Goal: Find contact information: Find contact information

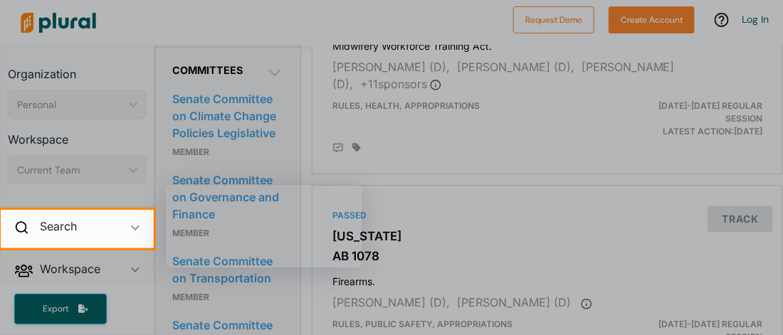
scroll to position [940, 0]
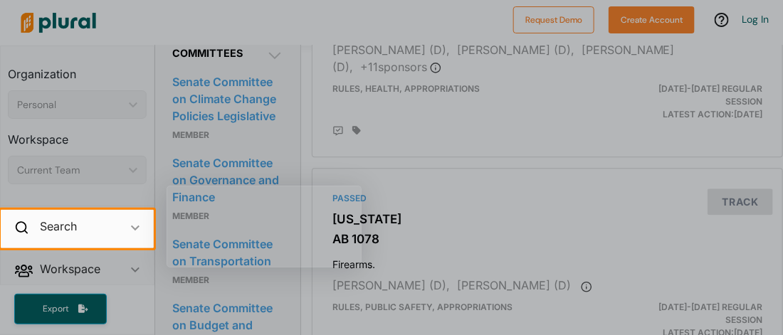
click at [250, 316] on div at bounding box center [391, 291] width 783 height 87
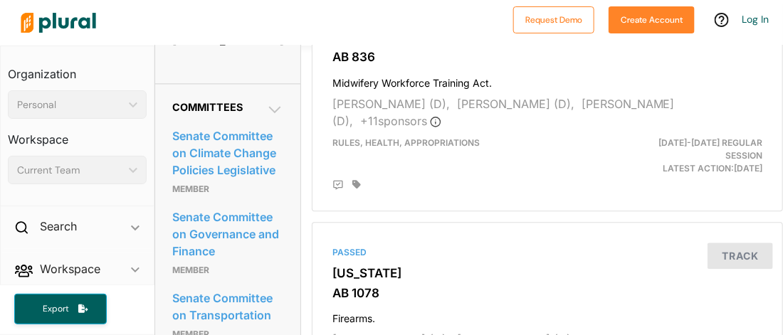
scroll to position [889, 0]
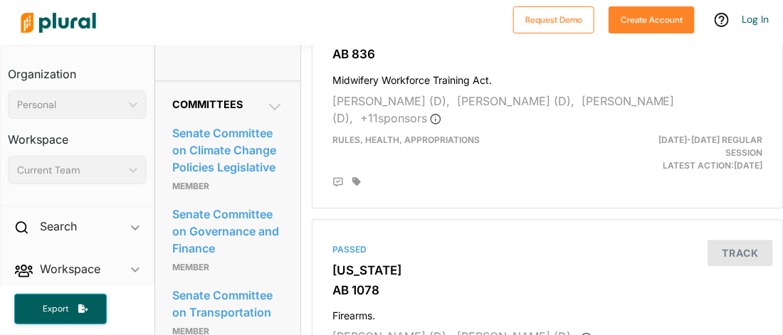
drag, startPoint x: 171, startPoint y: 164, endPoint x: 208, endPoint y: 218, distance: 66.1
click at [208, 48] on div "[STREET_ADDRESS]" at bounding box center [227, 36] width 111 height 21
copy div "[STREET_ADDRESS]"
click at [218, 52] on div "ENCINITAS OFFICE ADDRESS [STREET_ADDRESS]" at bounding box center [227, 22] width 111 height 60
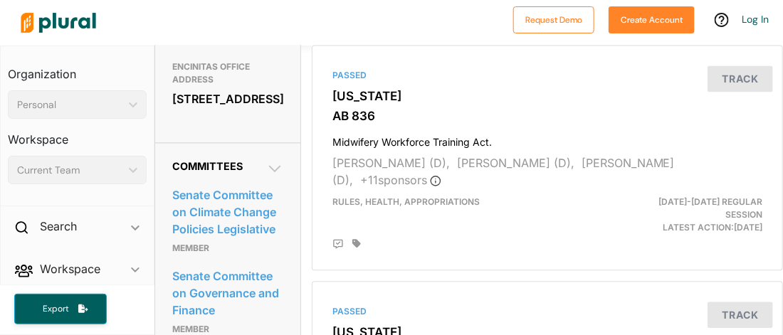
scroll to position [698, 0]
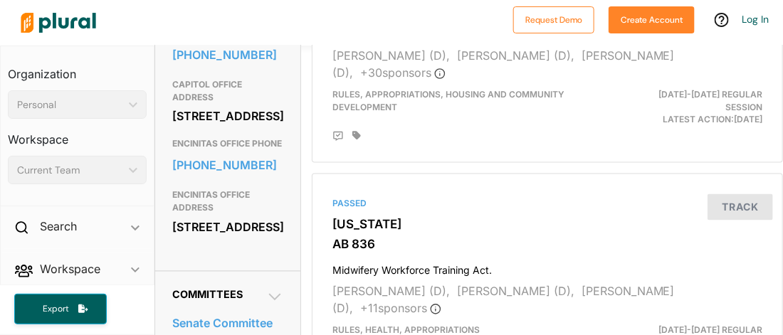
drag, startPoint x: 171, startPoint y: 191, endPoint x: 208, endPoint y: 240, distance: 61.0
click at [208, 127] on div "[STREET_ADDRESS]" at bounding box center [227, 116] width 111 height 21
copy div "[STREET_ADDRESS]"
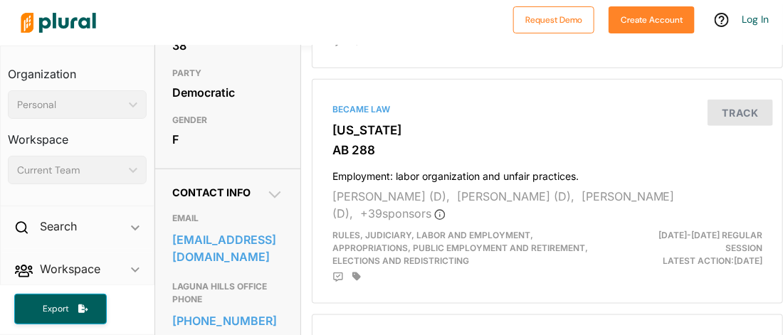
scroll to position [319, 0]
click at [270, 200] on icon at bounding box center [274, 196] width 12 height 7
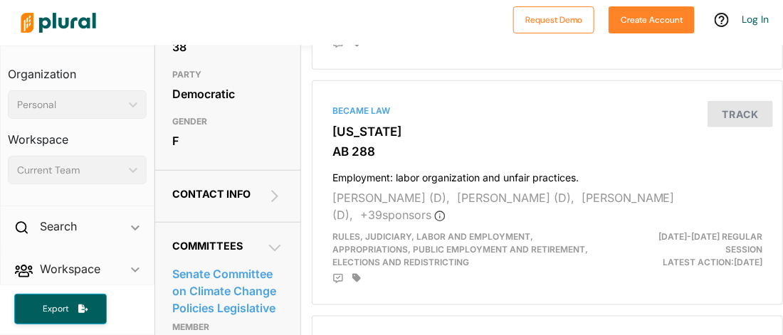
click at [270, 205] on icon at bounding box center [274, 196] width 17 height 17
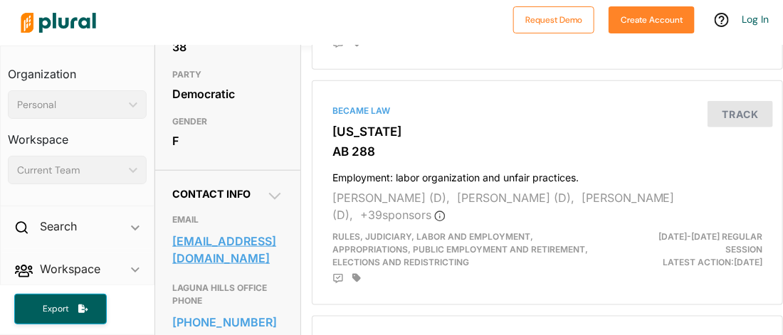
click at [253, 269] on link "[EMAIL_ADDRESS][DOMAIN_NAME]" at bounding box center [227, 250] width 111 height 38
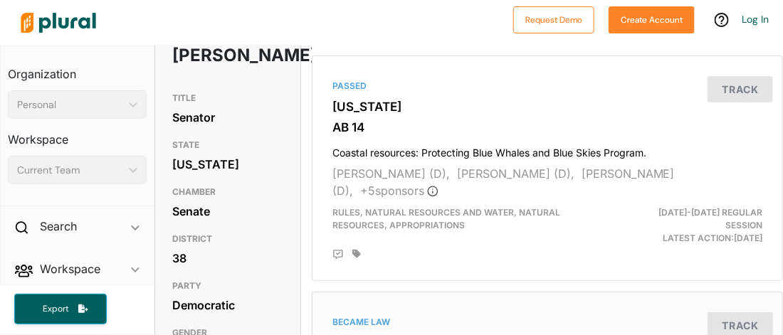
scroll to position [0, 0]
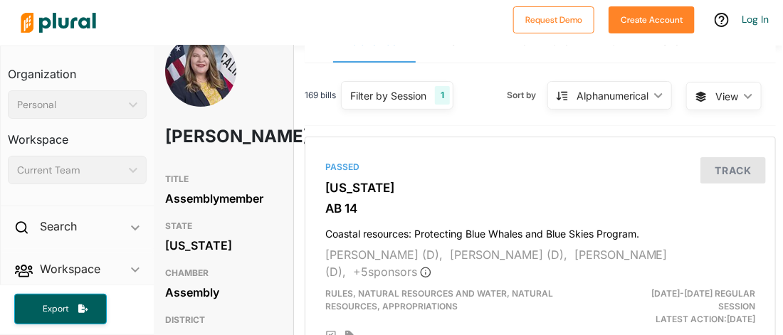
scroll to position [35, 6]
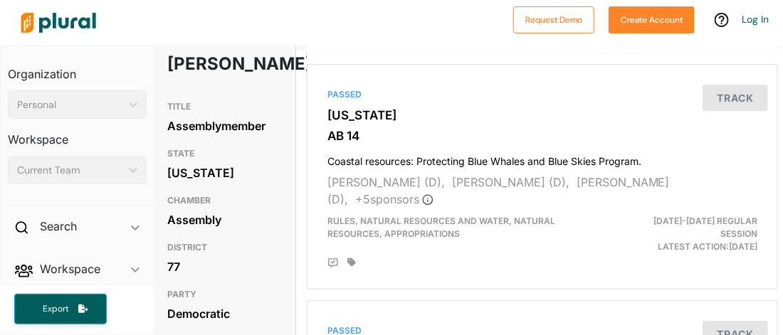
click at [191, 256] on h3 "DISTRICT" at bounding box center [222, 247] width 111 height 17
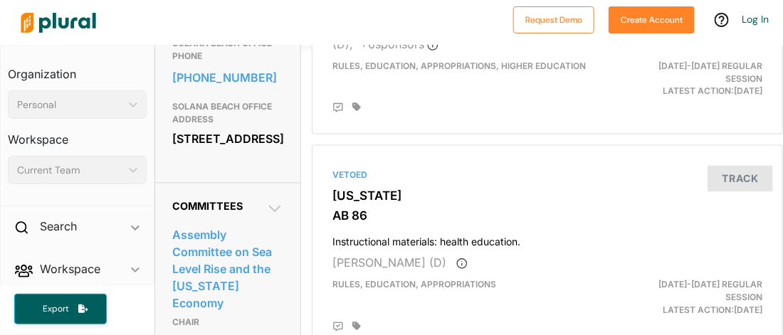
scroll to position [727, 0]
drag, startPoint x: 171, startPoint y: 184, endPoint x: 208, endPoint y: 231, distance: 59.8
click at [208, 149] on div "505 Lomas Santa Fe Drive Suite 110 Solana Beach, CA 92075" at bounding box center [227, 138] width 111 height 21
copy div "505 Lomas Santa Fe Drive Suite 110 Solana Beach, CA 92075"
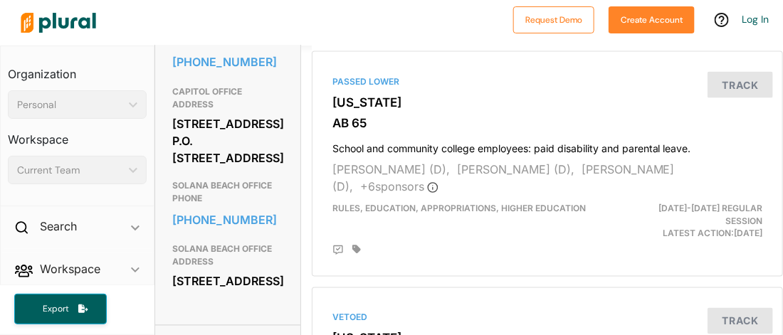
scroll to position [586, 0]
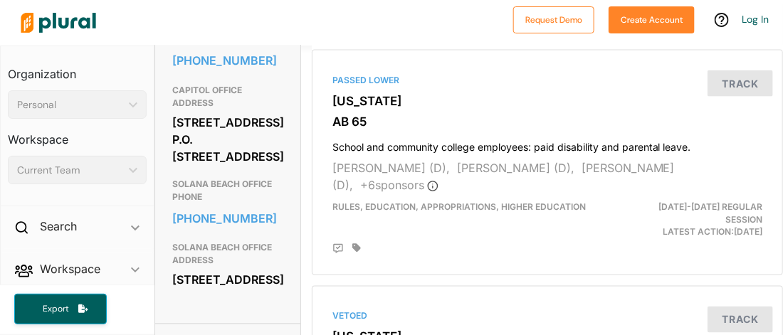
drag, startPoint x: 171, startPoint y: 149, endPoint x: 217, endPoint y: 201, distance: 69.1
click at [217, 167] on div "1021 O St. P.O. Box 942849 Sacramento, CA 94249" at bounding box center [227, 139] width 111 height 55
copy div "1021 O St. P.O. Box 942849 Sacramento, CA 94249"
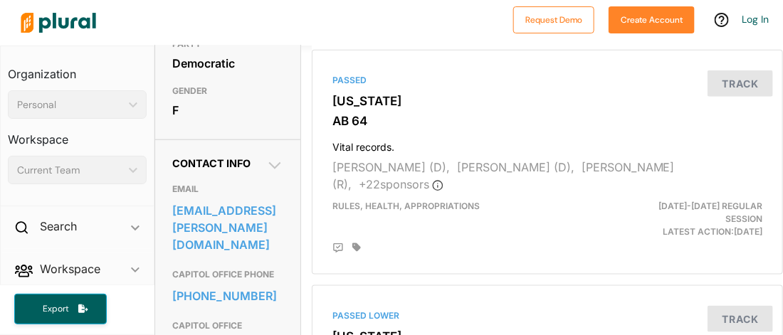
scroll to position [354, 0]
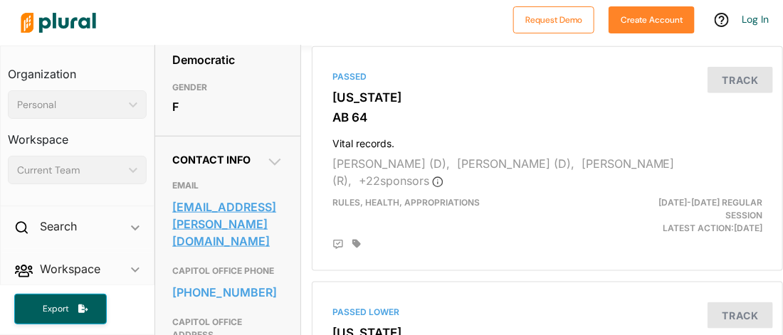
click at [255, 239] on link "assemblymember.boerner@assembly.ca.gov" at bounding box center [227, 223] width 111 height 55
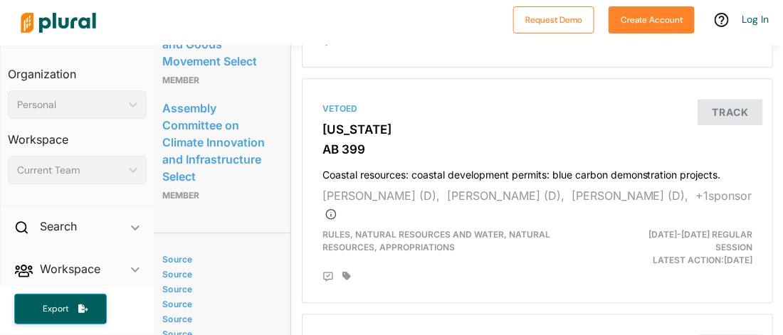
scroll to position [2566, 10]
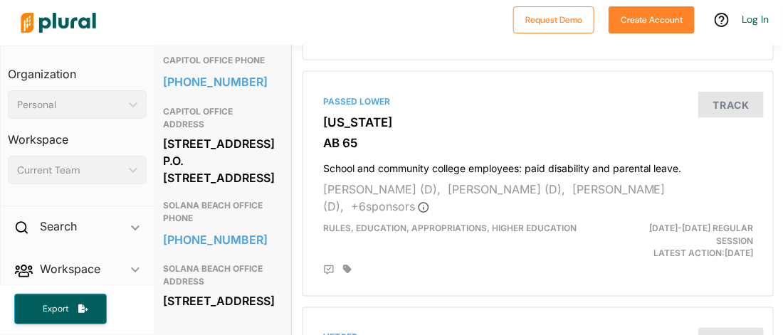
scroll to position [562, 9]
